Goal: Transaction & Acquisition: Purchase product/service

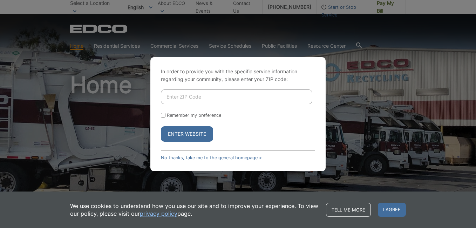
click at [178, 99] on input "Enter ZIP Code" at bounding box center [237, 96] width 152 height 15
type input "92081"
click at [162, 115] on input "Remember my preference" at bounding box center [163, 115] width 5 height 5
checkbox input "true"
click at [181, 130] on button "Enter Website" at bounding box center [187, 133] width 52 height 15
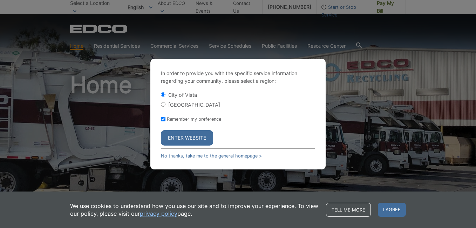
click at [185, 138] on button "Enter Website" at bounding box center [187, 137] width 52 height 15
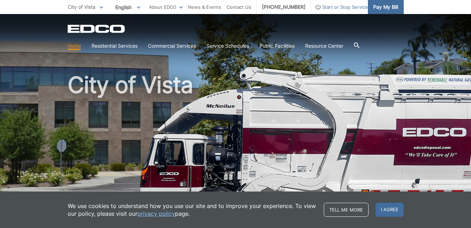
click at [389, 5] on span "Pay My Bill" at bounding box center [385, 7] width 25 height 8
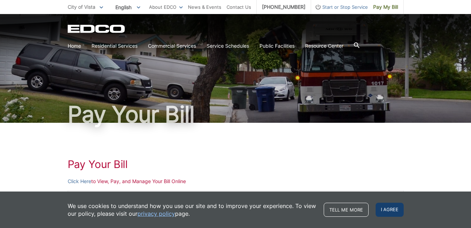
click at [385, 204] on span "I agree" at bounding box center [390, 210] width 28 height 14
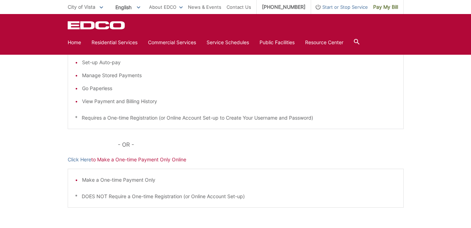
scroll to position [154, 0]
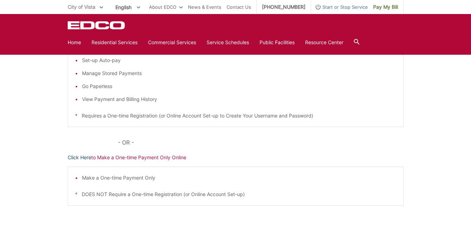
click at [72, 159] on link "Click Here" at bounding box center [80, 158] width 24 height 8
